Goal: Information Seeking & Learning: Learn about a topic

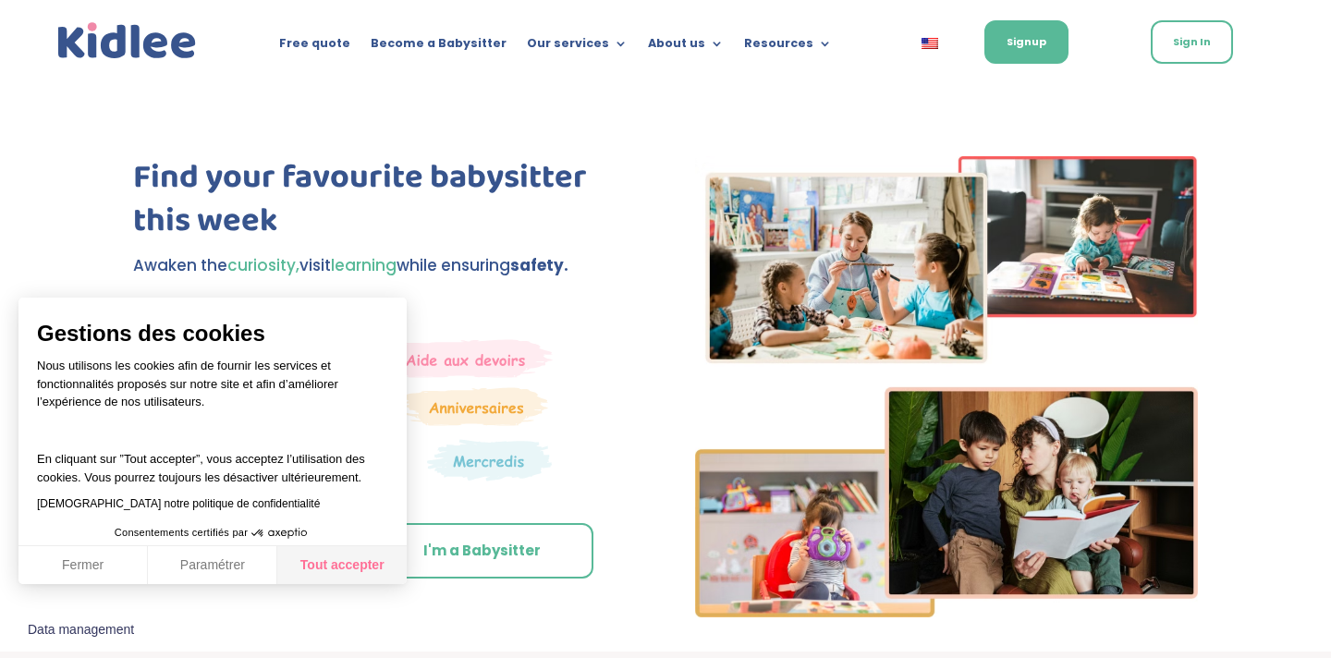
click at [310, 572] on button "Tout accepter" at bounding box center [341, 565] width 129 height 39
checkbox input "true"
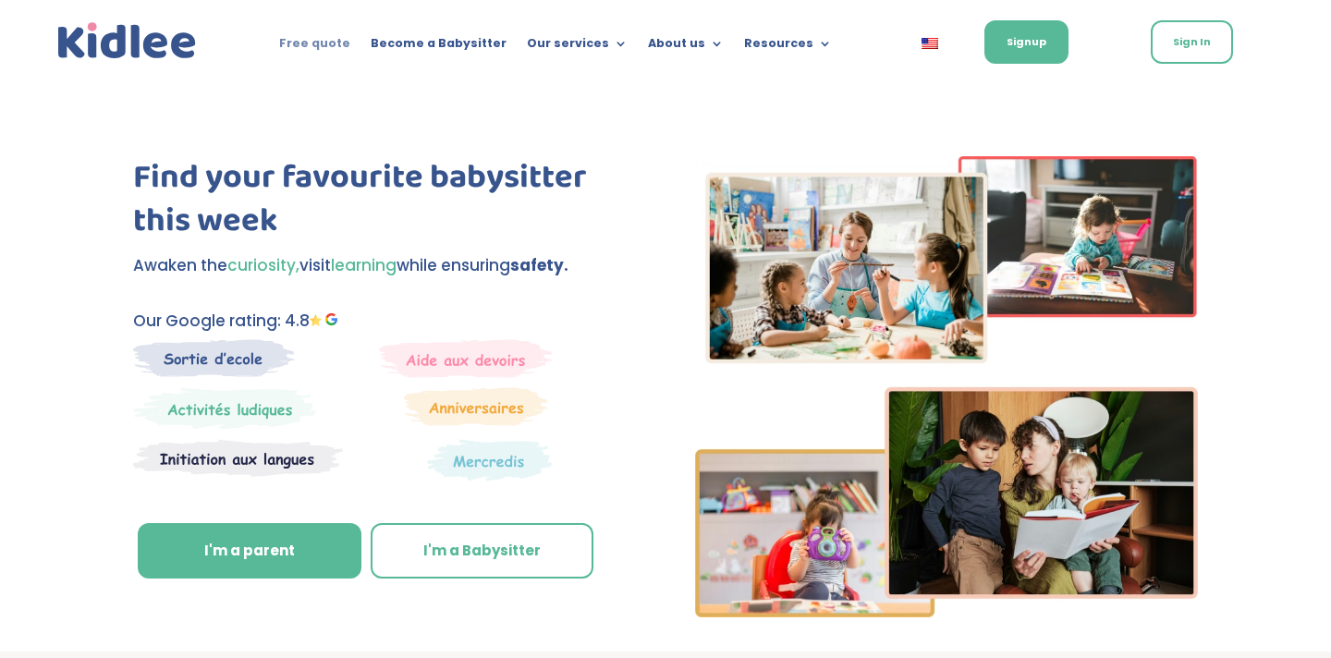
click at [313, 42] on link "Free quote" at bounding box center [314, 47] width 71 height 20
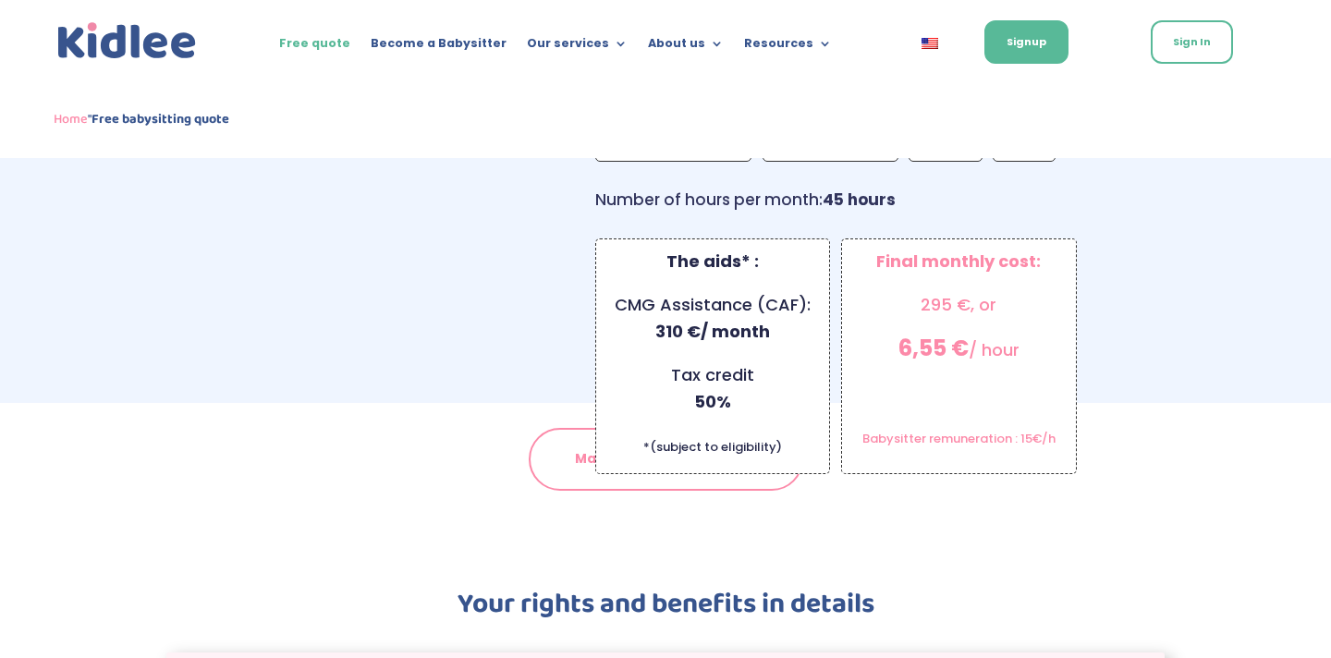
scroll to position [1832, 0]
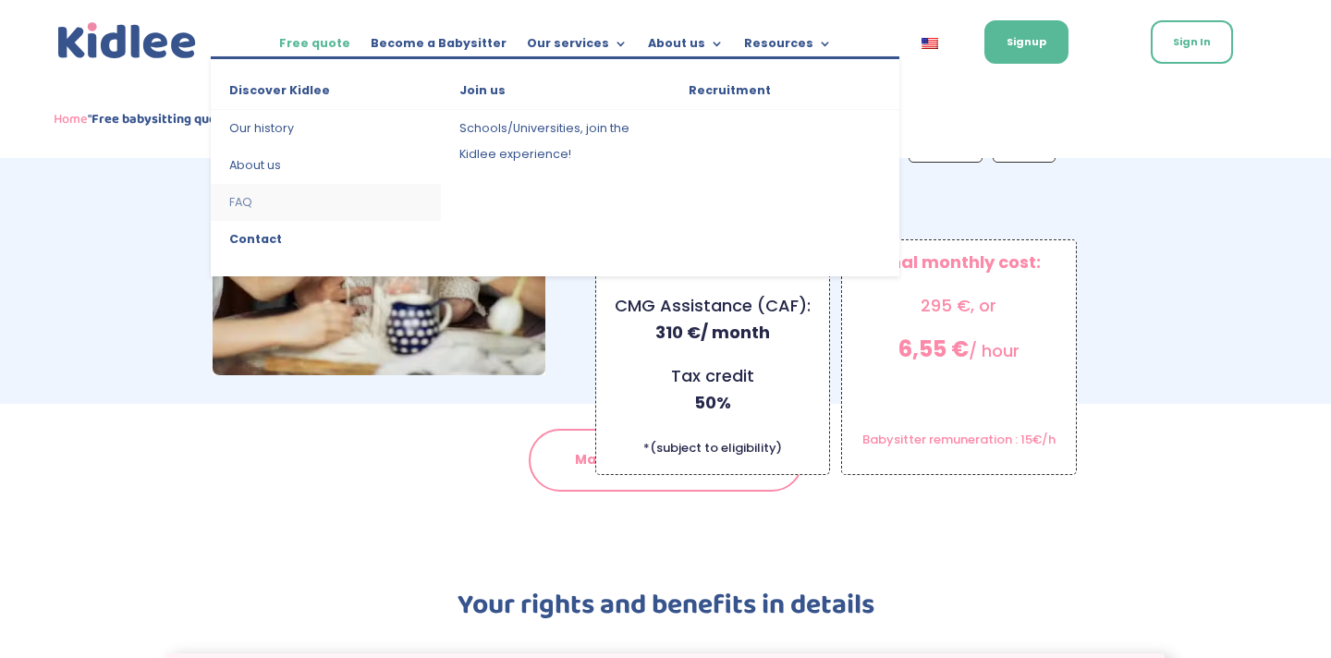
click at [242, 205] on link "FAQ" at bounding box center [325, 202] width 229 height 37
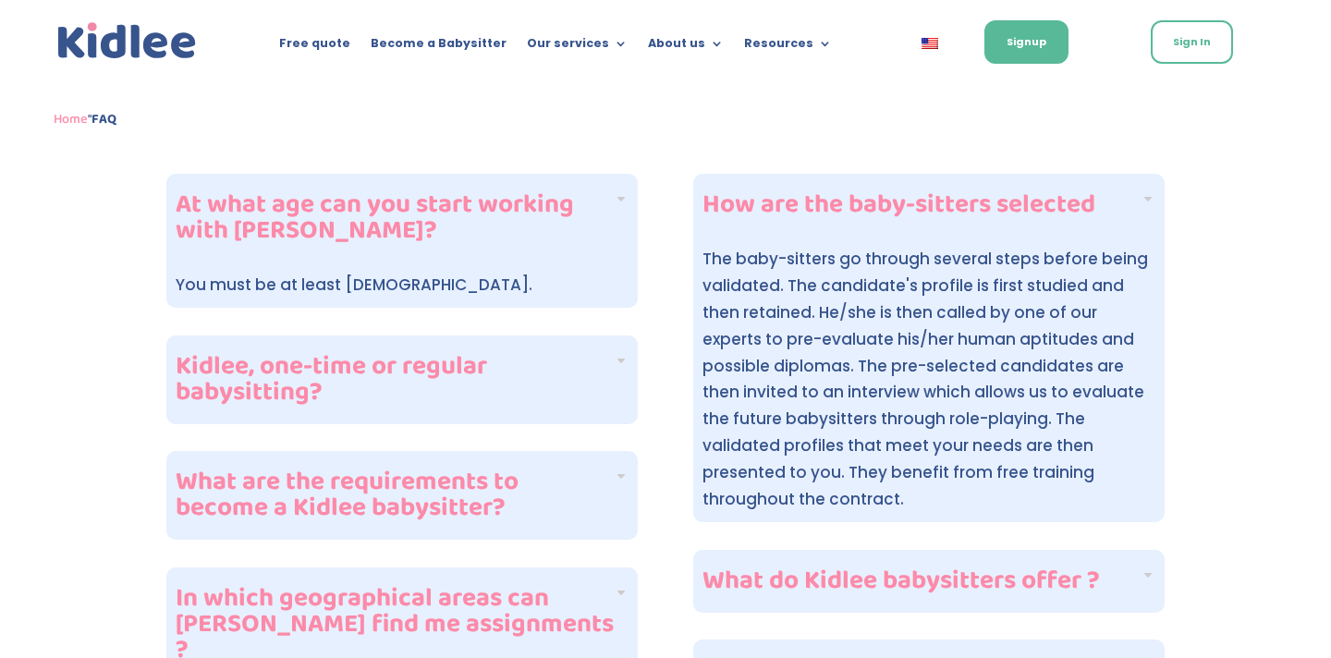
scroll to position [401, 0]
